Goal: Task Accomplishment & Management: Manage account settings

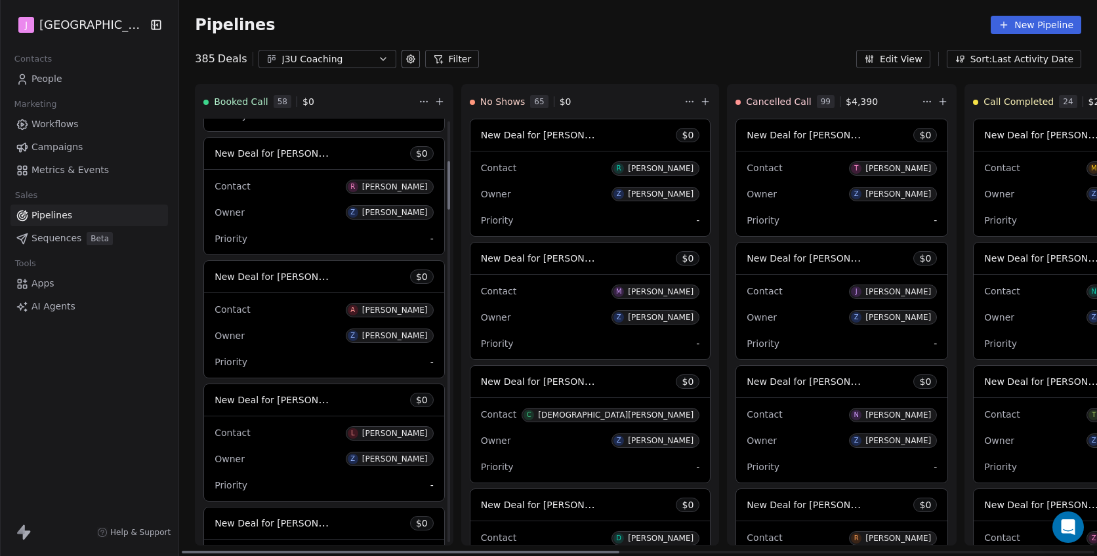
scroll to position [671, 0]
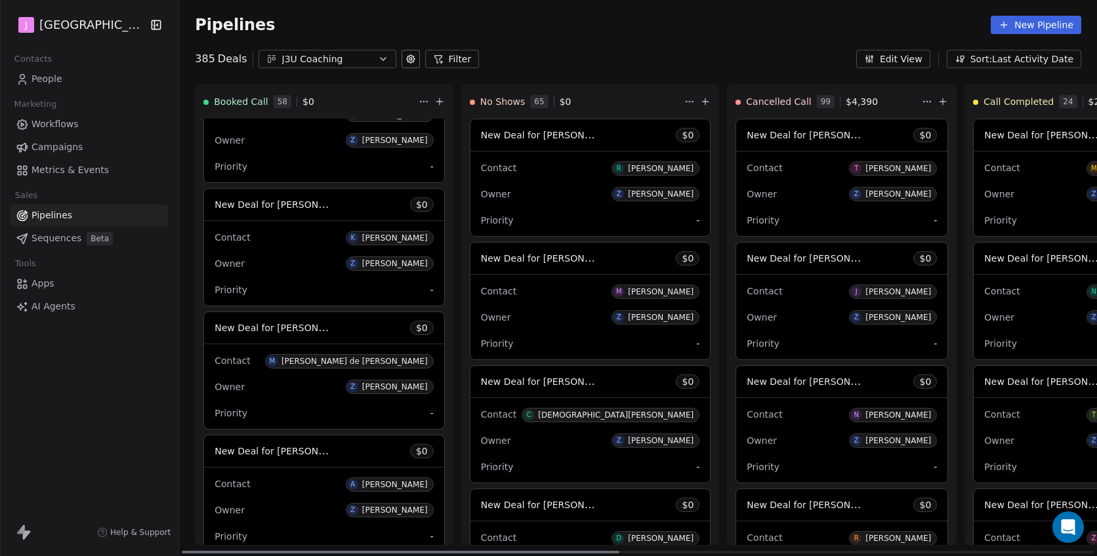
click at [305, 325] on span "New Deal for [PERSON_NAME] de [PERSON_NAME]" at bounding box center [331, 328] width 232 height 12
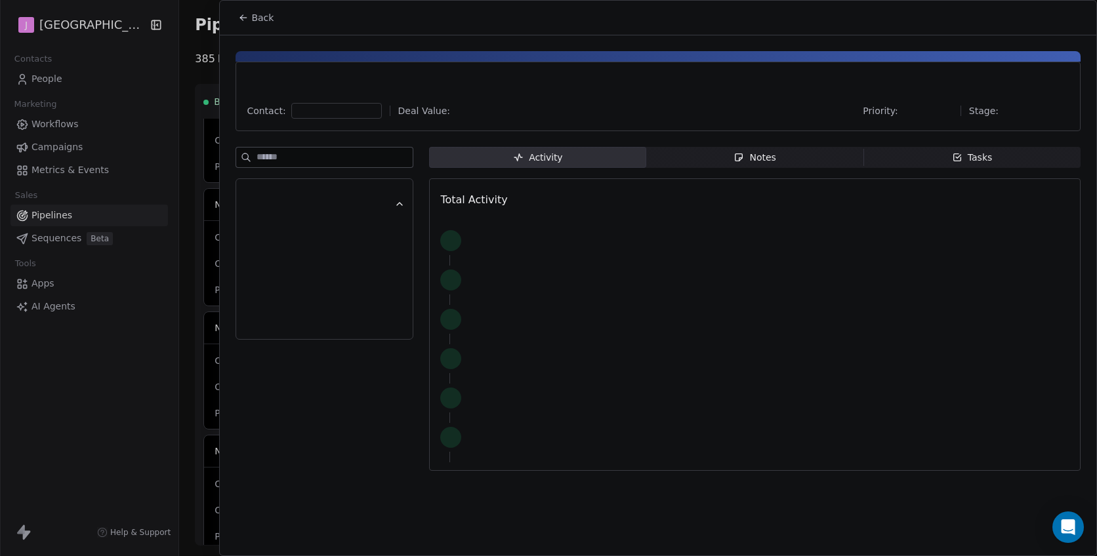
click at [304, 330] on div at bounding box center [324, 276] width 161 height 110
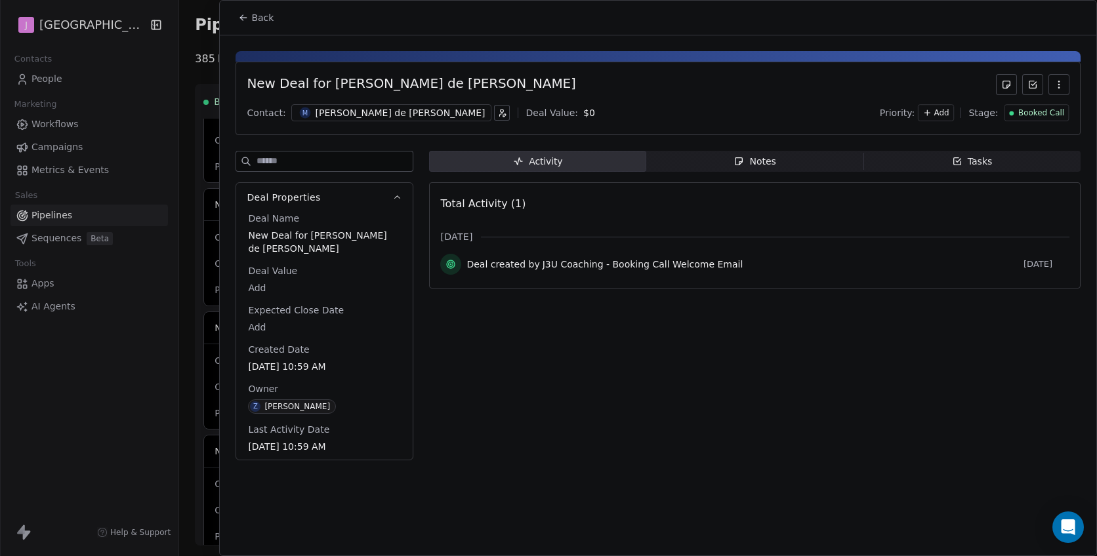
click at [1047, 116] on span "Booked Call" at bounding box center [1041, 113] width 46 height 11
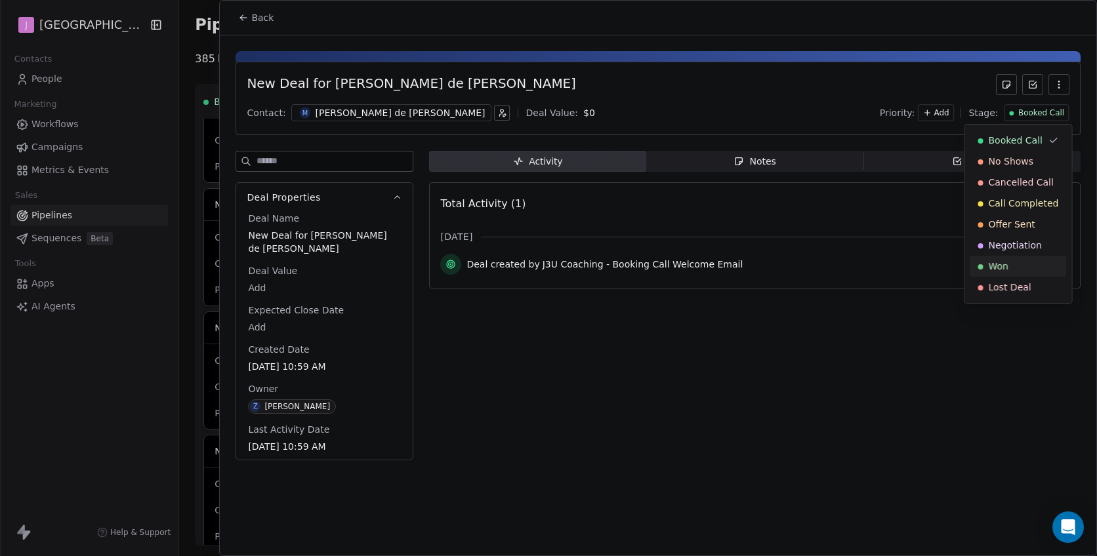
click at [1007, 264] on span "Won" at bounding box center [999, 266] width 20 height 13
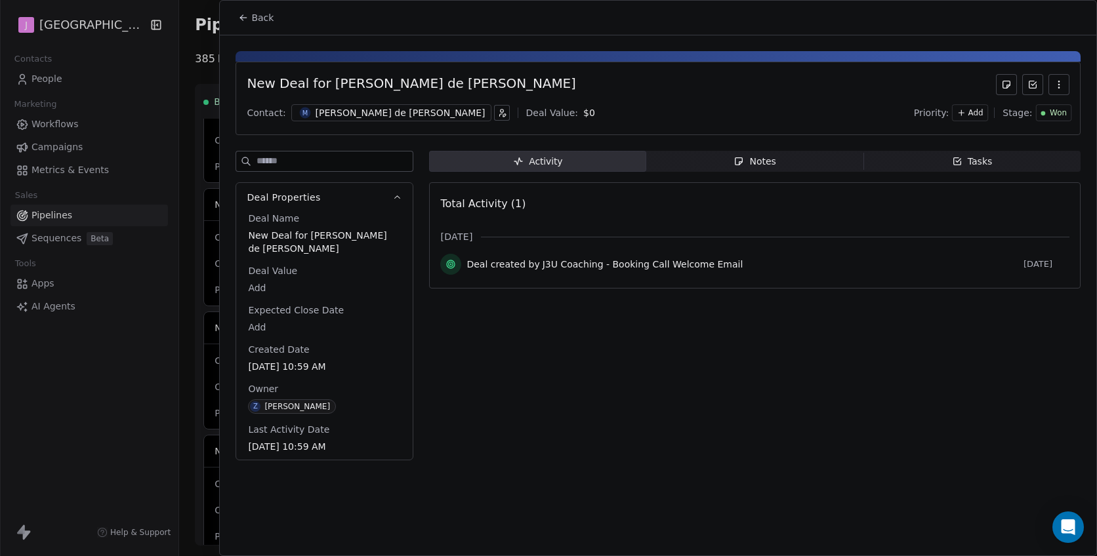
click at [330, 109] on div "[PERSON_NAME] de [PERSON_NAME]" at bounding box center [401, 112] width 170 height 13
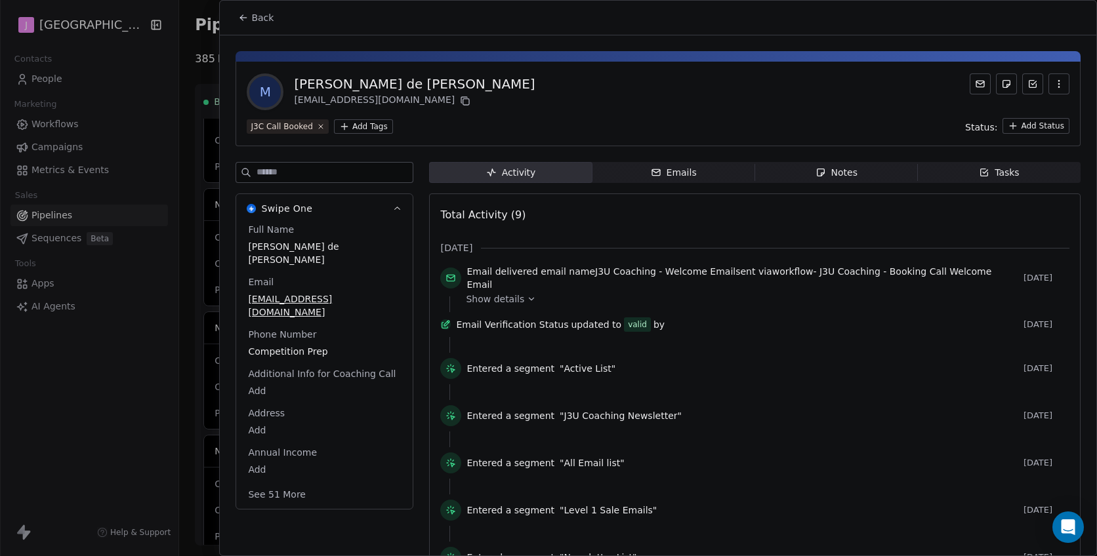
scroll to position [9, 0]
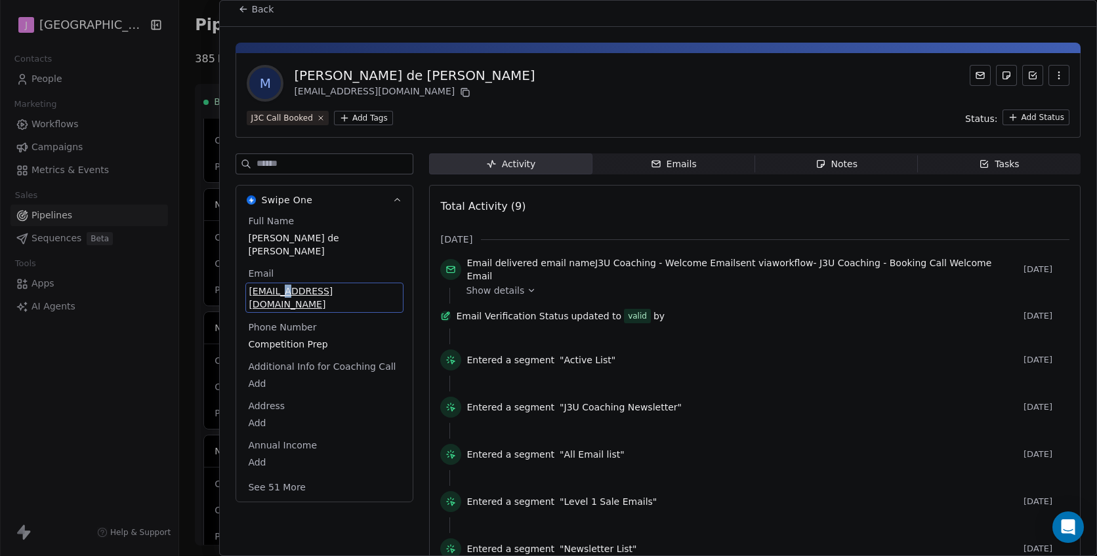
click at [264, 14] on span "Back" at bounding box center [262, 9] width 22 height 13
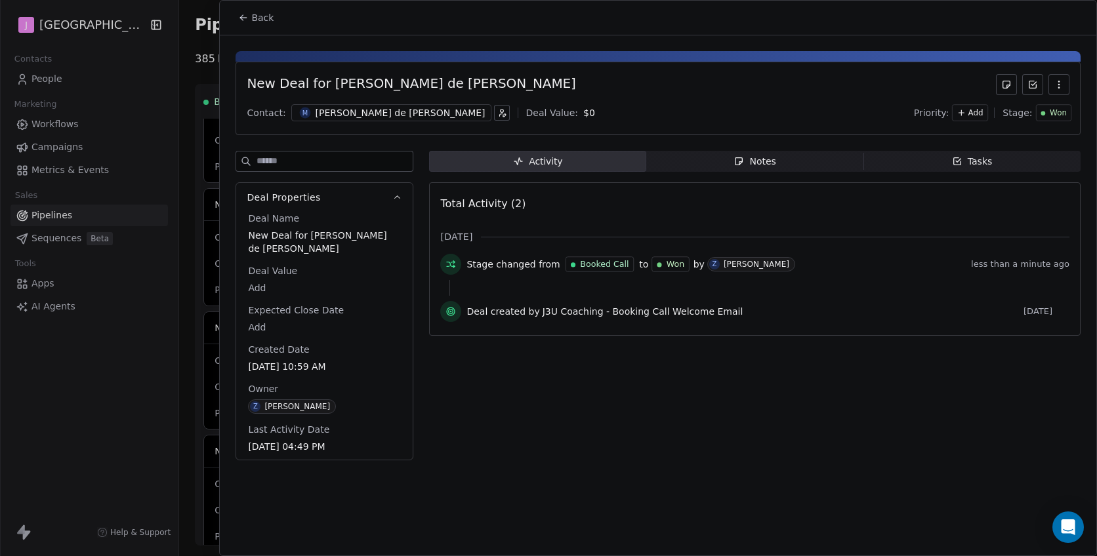
click at [49, 88] on div at bounding box center [548, 278] width 1097 height 556
click at [49, 86] on div at bounding box center [548, 278] width 1097 height 556
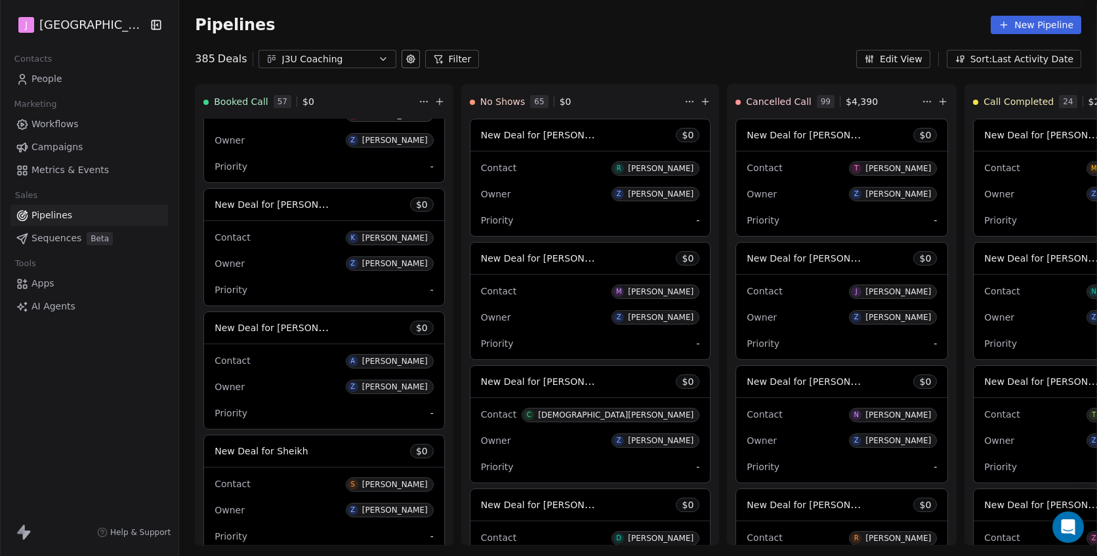
click at [49, 85] on span "People" at bounding box center [46, 79] width 31 height 14
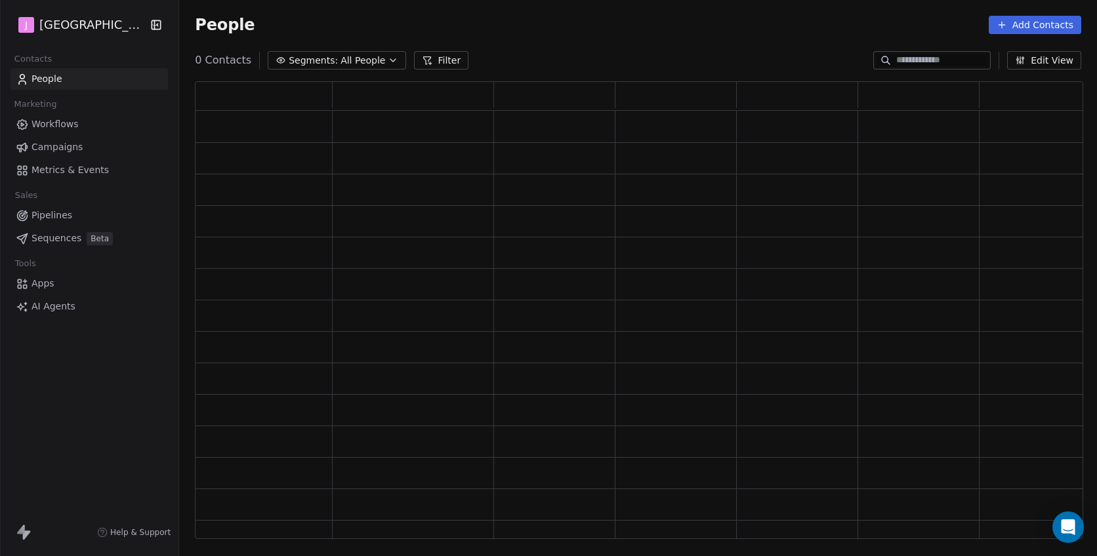
scroll to position [458, 889]
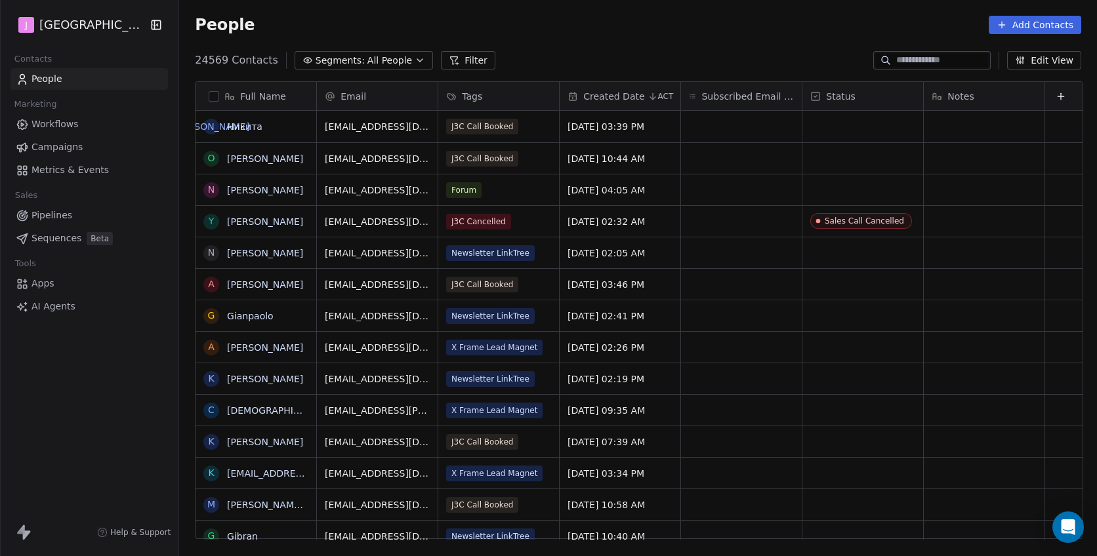
click at [916, 60] on input at bounding box center [942, 60] width 92 height 13
paste input "*"
type input "*"
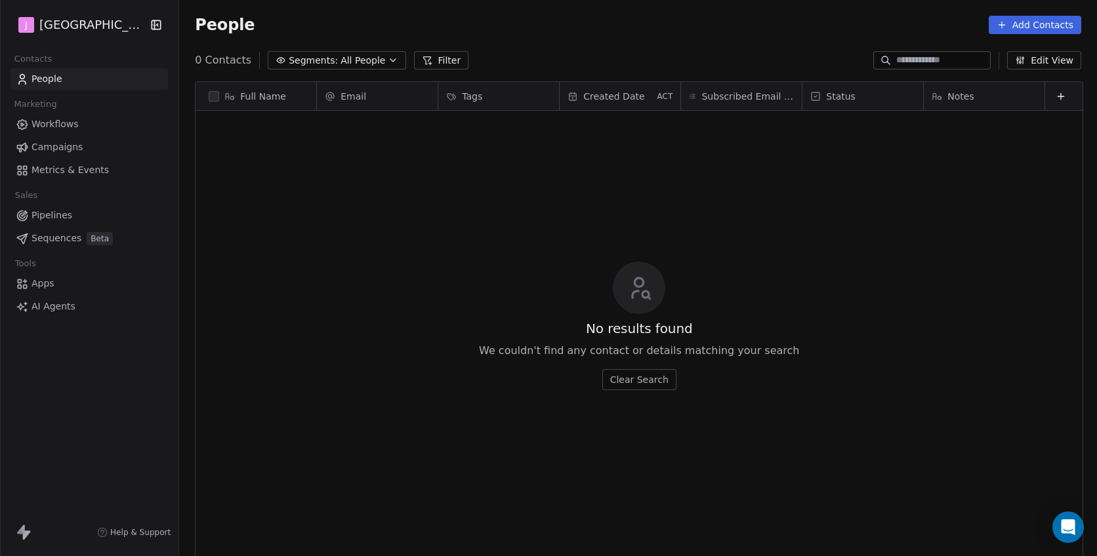
paste input "*"
type input "*"
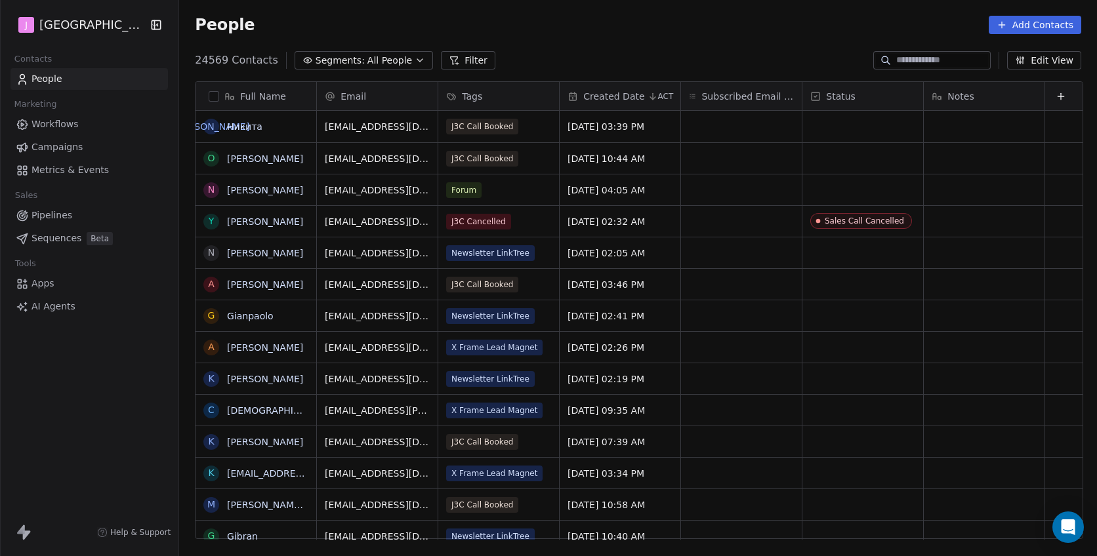
paste input "**********"
type input "**********"
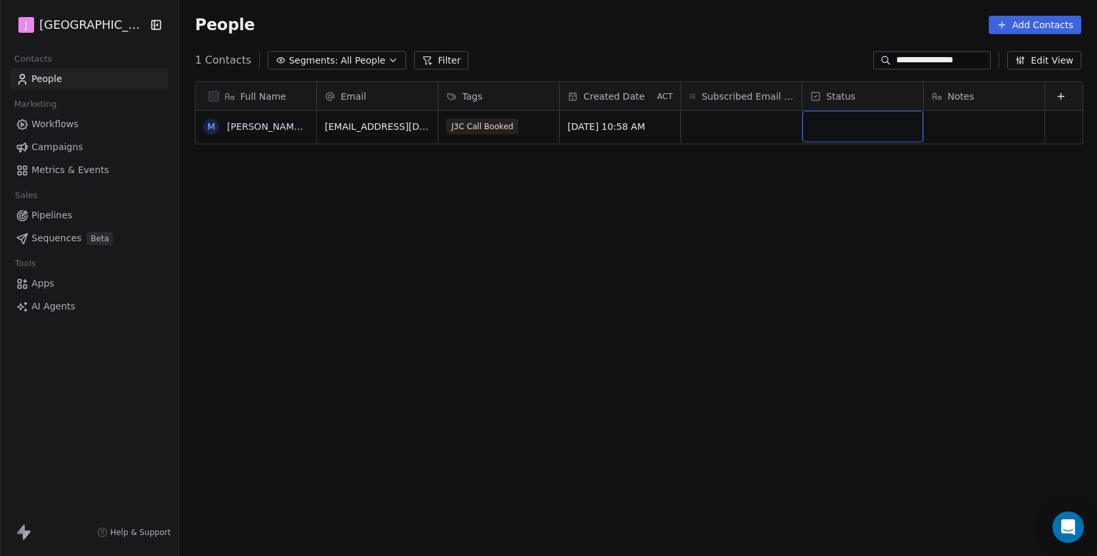
click at [824, 129] on div "grid" at bounding box center [863, 126] width 121 height 31
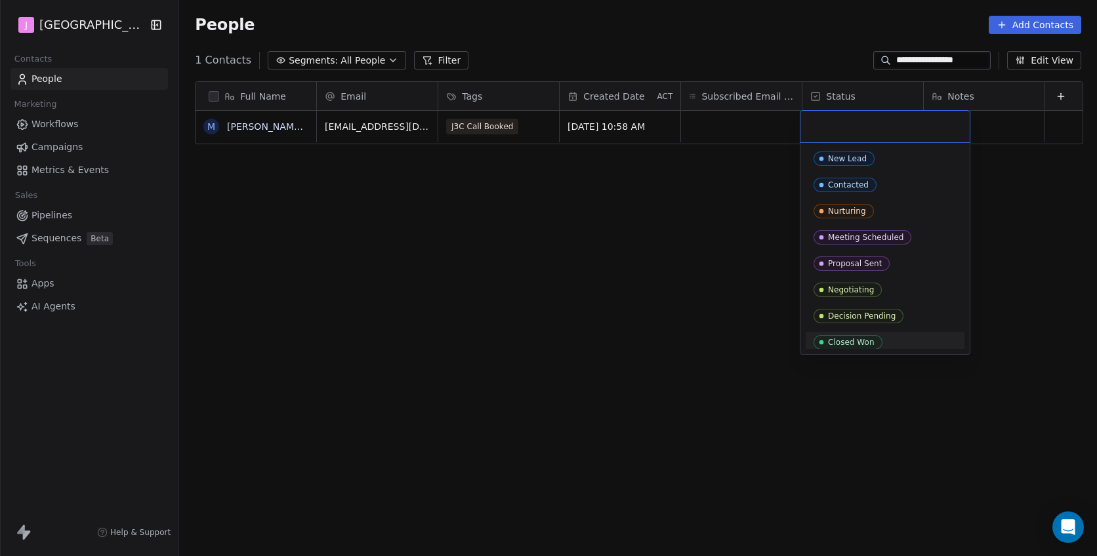
click at [848, 352] on div "New Lead Contacted Nurturing Meeting Scheduled Proposal Sent Negotiating Decisi…" at bounding box center [885, 248] width 169 height 211
click at [849, 343] on div "Closed Won" at bounding box center [851, 342] width 47 height 9
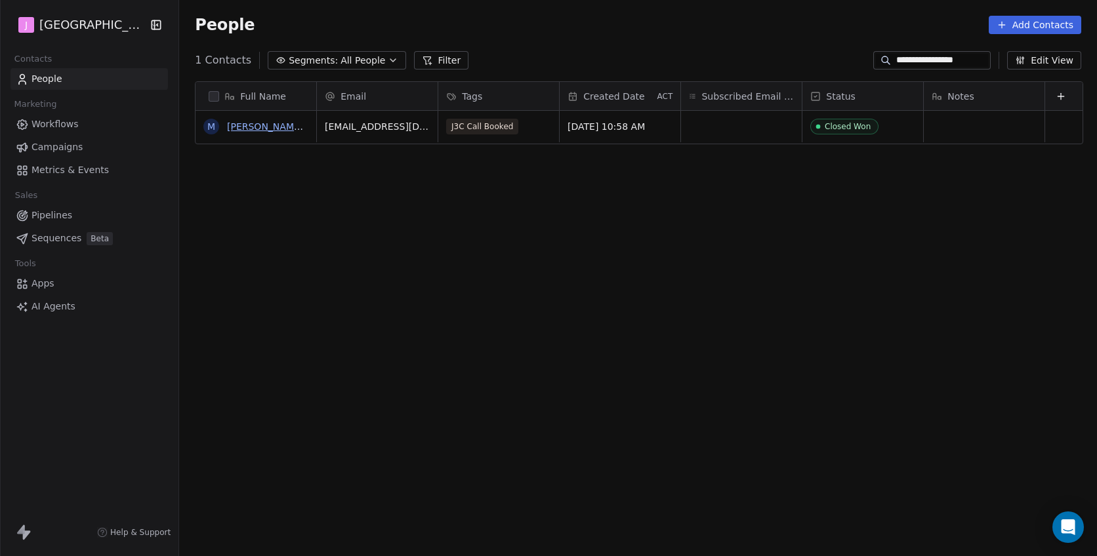
click at [263, 127] on link "[PERSON_NAME] de [PERSON_NAME]" at bounding box center [312, 126] width 170 height 10
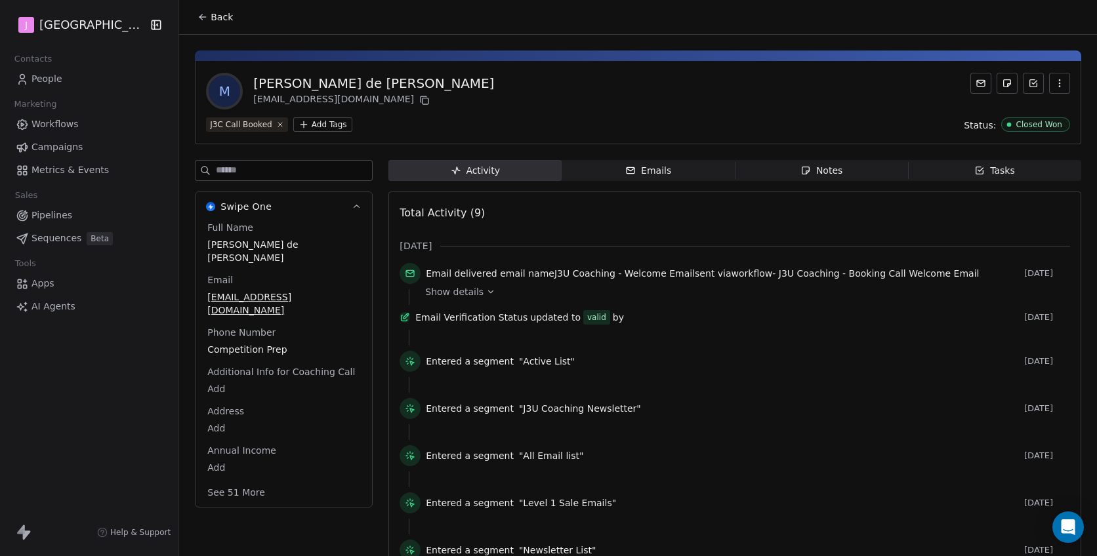
click at [228, 481] on button "See 51 More" at bounding box center [235, 493] width 73 height 24
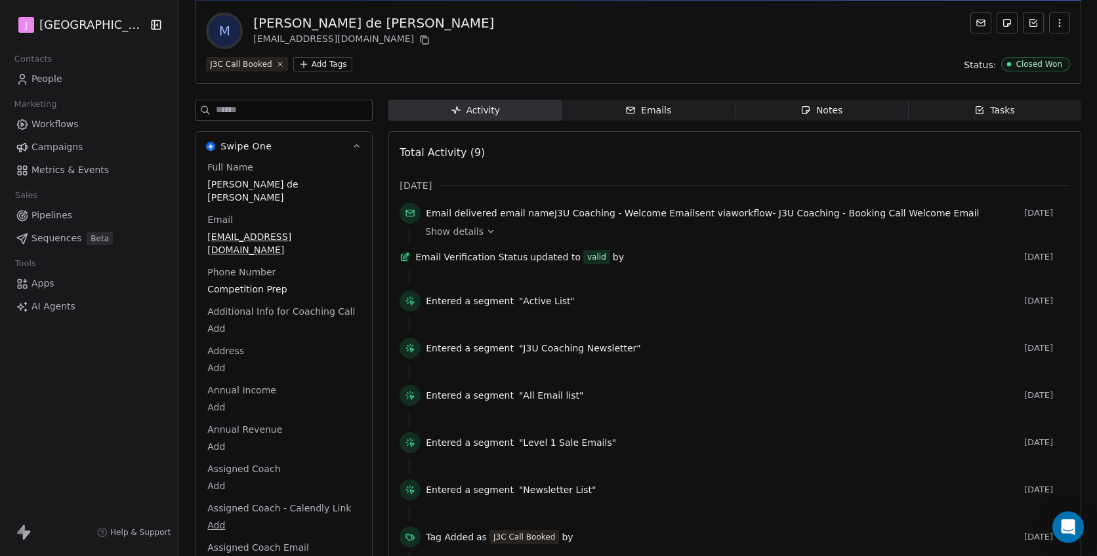
scroll to position [61, 0]
click at [219, 457] on body "J J3 University Contacts People Marketing Workflows Campaigns Metrics & Events …" at bounding box center [548, 278] width 1097 height 556
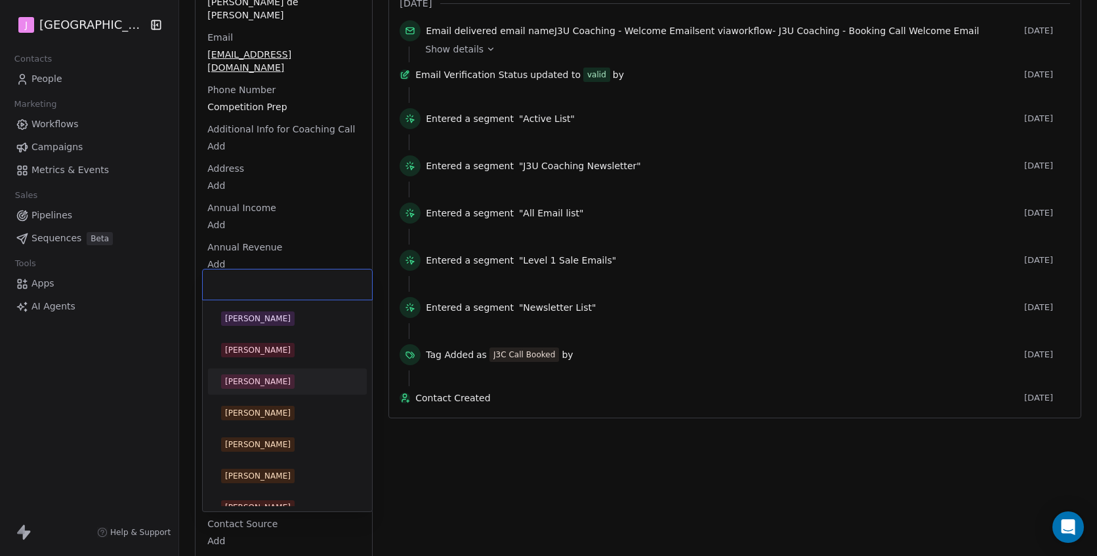
click at [274, 377] on span "[PERSON_NAME]" at bounding box center [257, 382] width 73 height 14
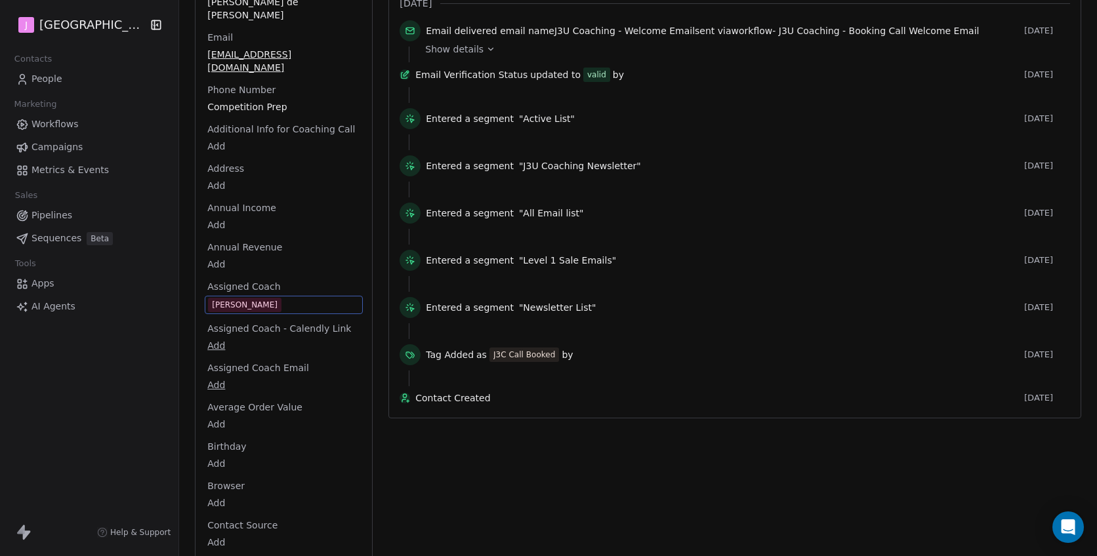
scroll to position [0, 0]
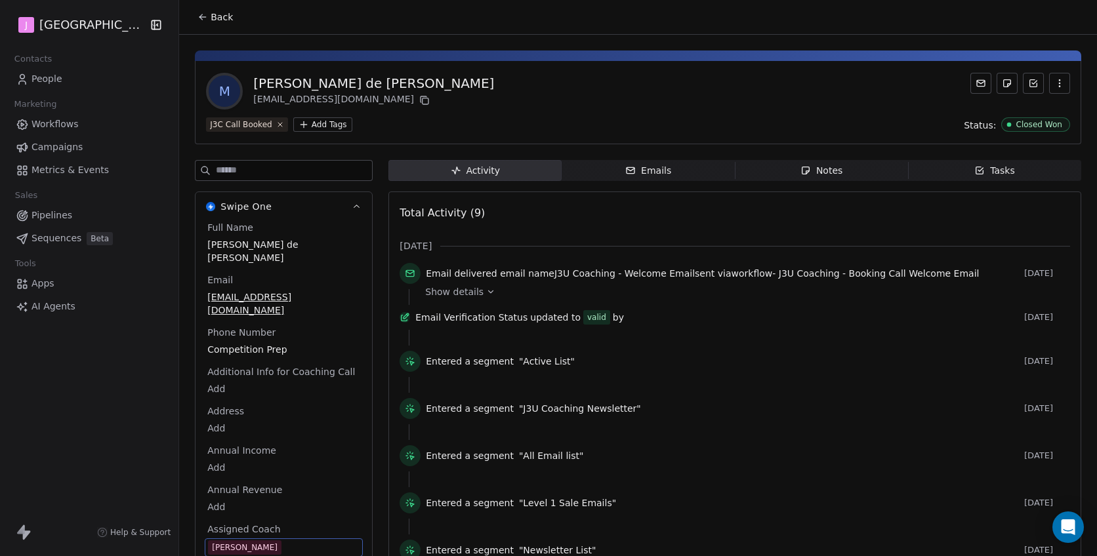
click at [224, 15] on span "Back" at bounding box center [222, 16] width 22 height 13
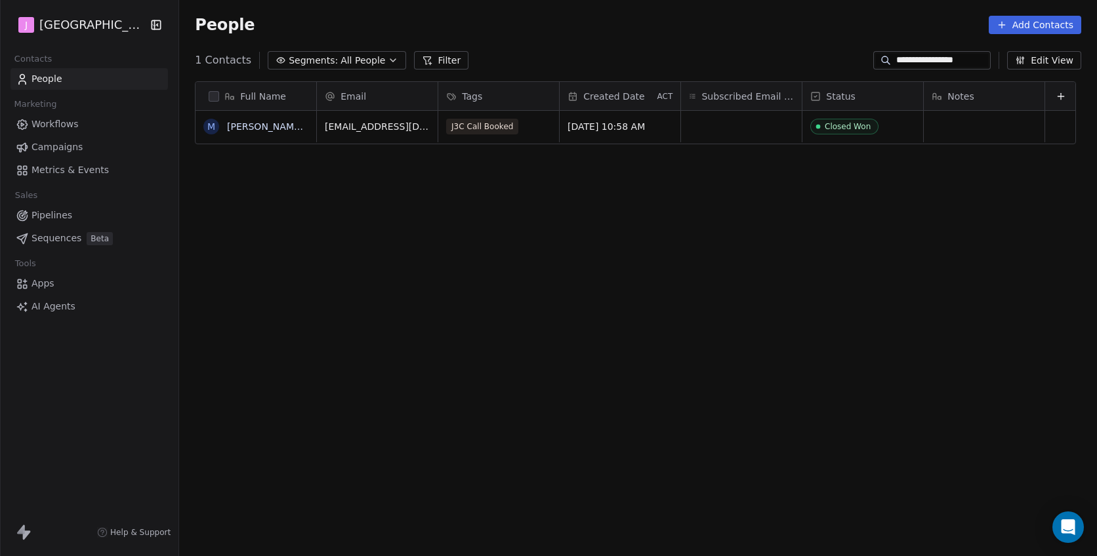
scroll to position [490, 920]
